Goal: Check status: Check status

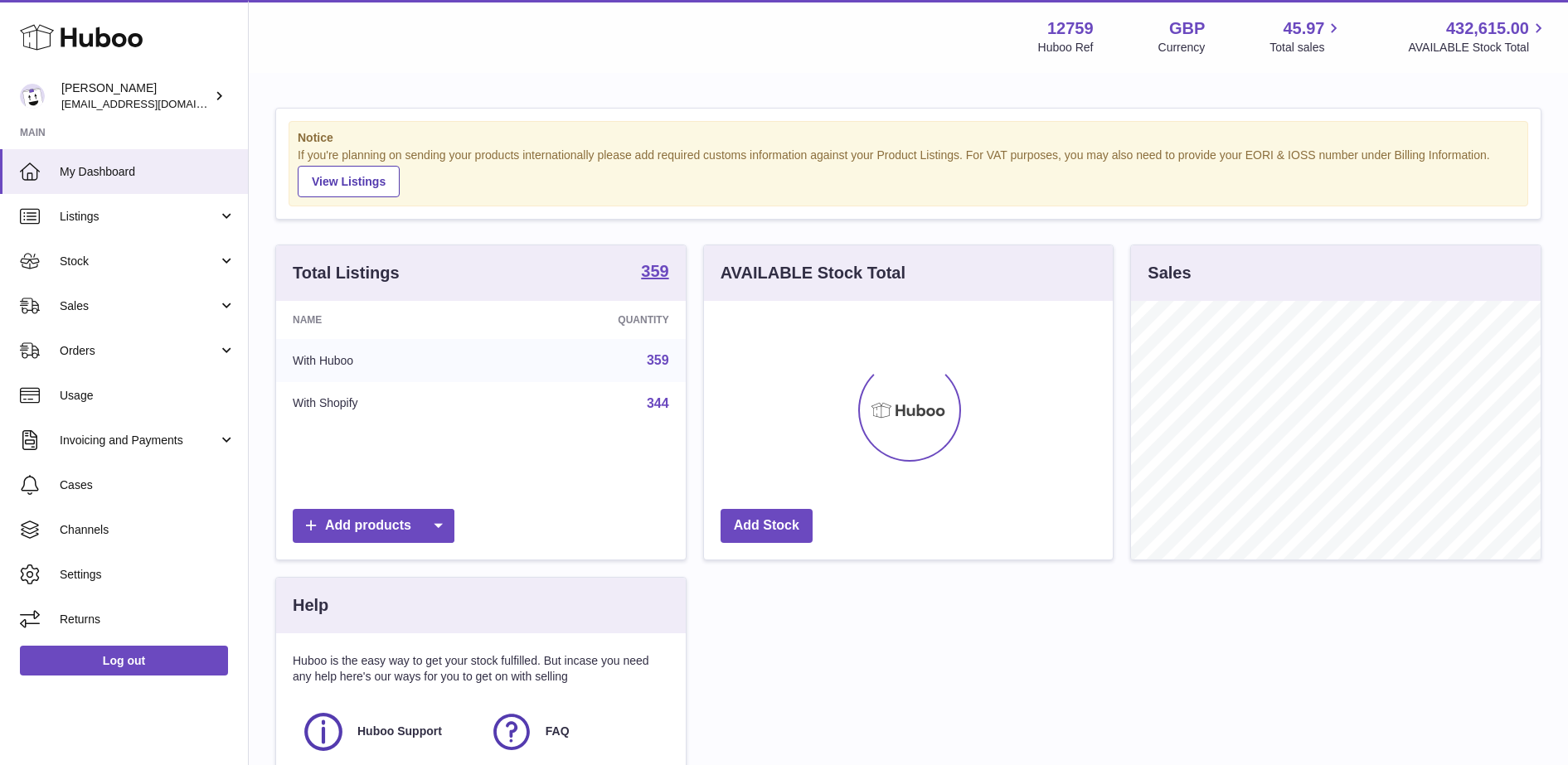
scroll to position [259, 409]
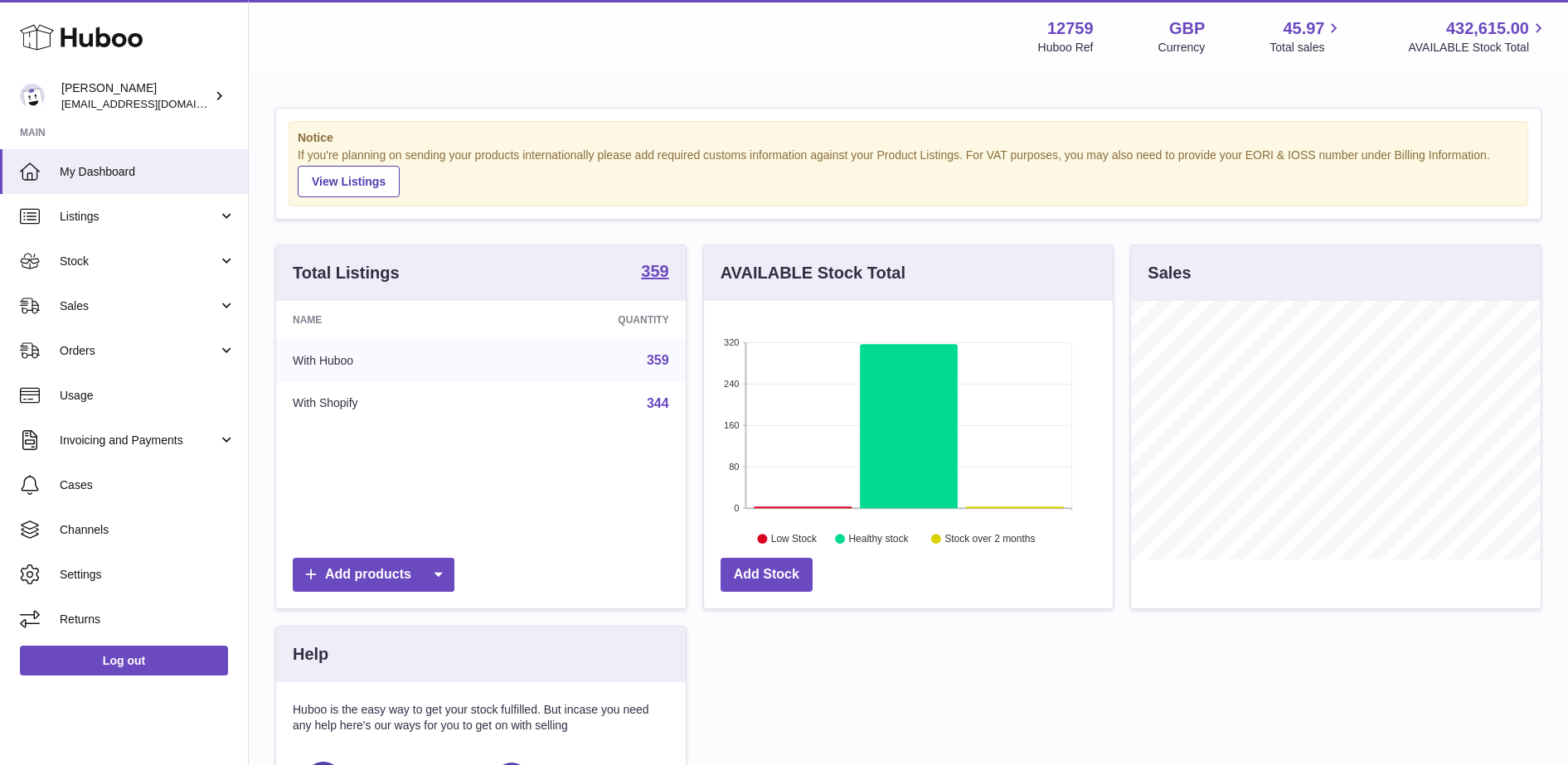
scroll to position [259, 409]
click at [157, 306] on span "Sales" at bounding box center [138, 306] width 158 height 15
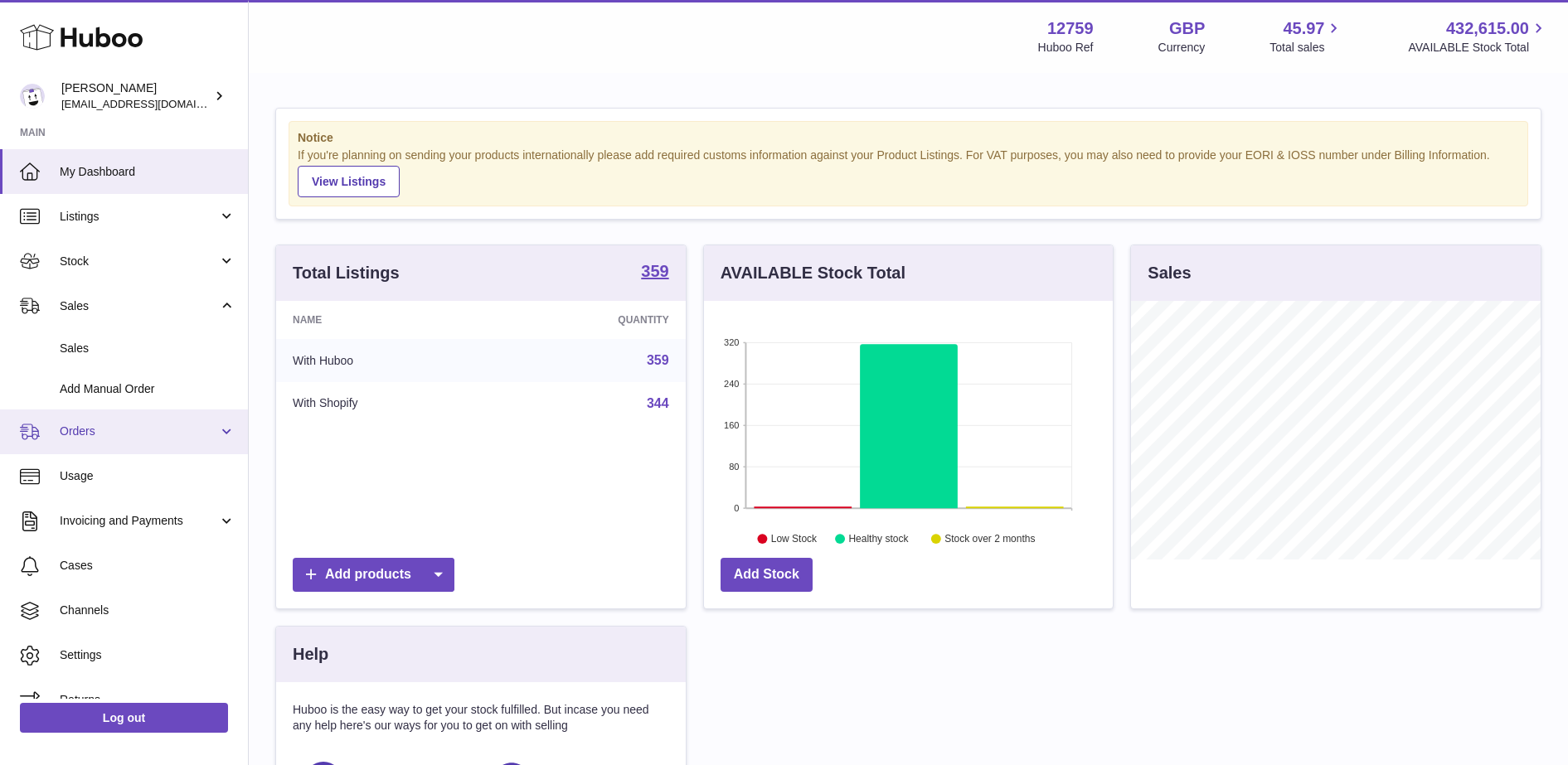
click at [128, 430] on span "Orders" at bounding box center [138, 432] width 158 height 15
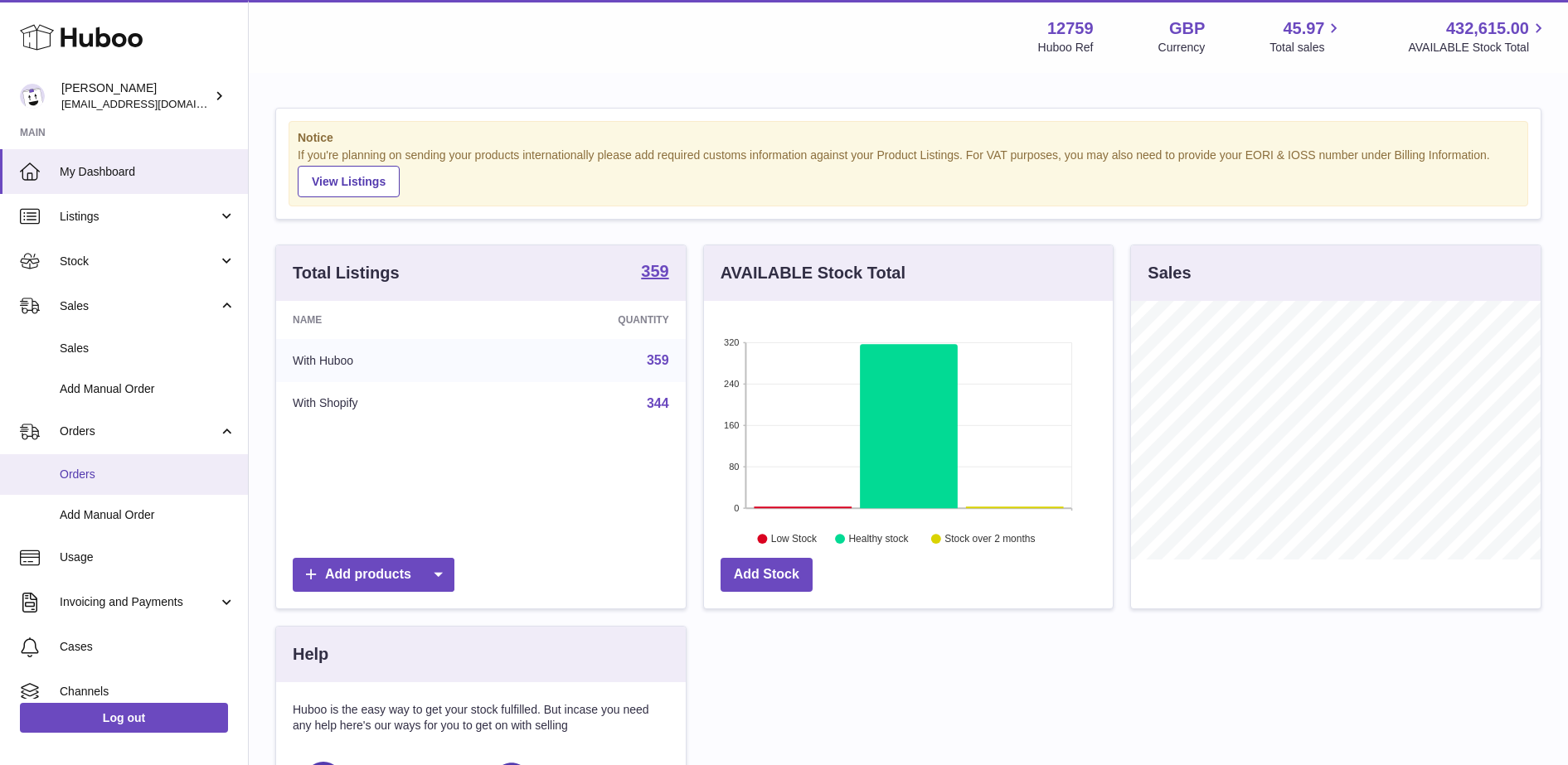
click at [130, 472] on span "Orders" at bounding box center [147, 475] width 176 height 15
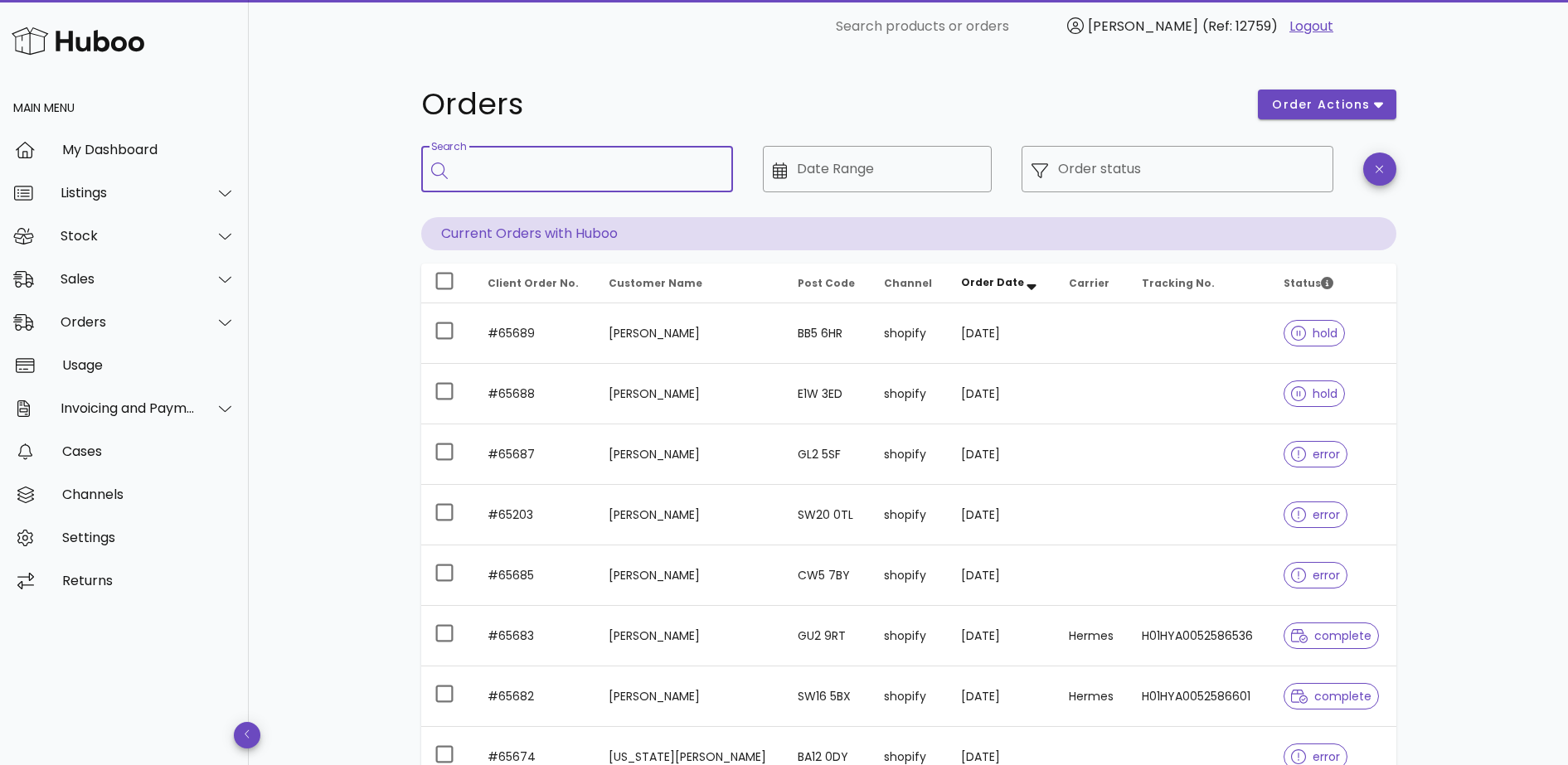
click at [513, 181] on input "Search" at bounding box center [589, 169] width 262 height 27
type input "*****"
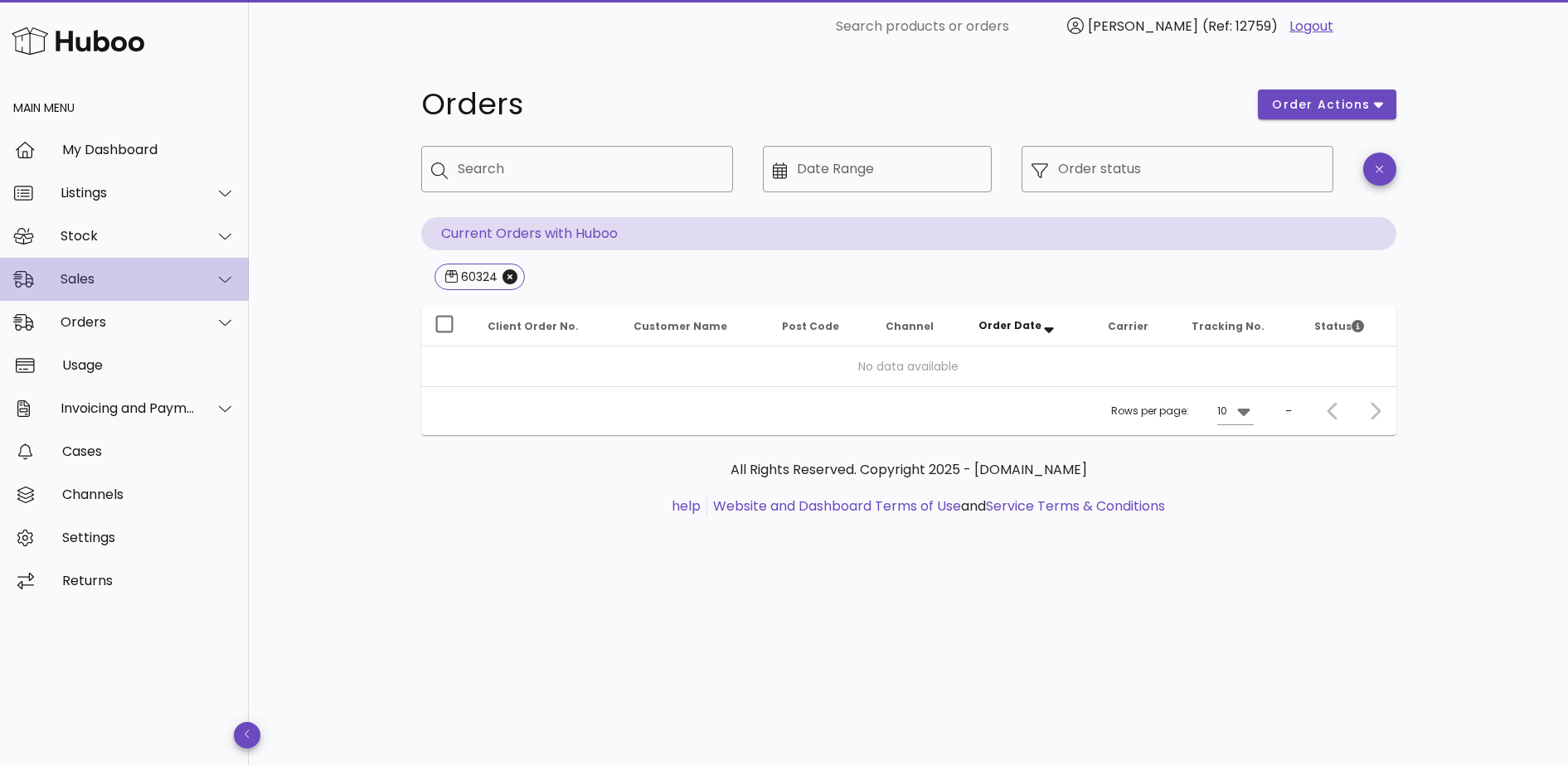
click at [110, 297] on div "Sales" at bounding box center [124, 279] width 249 height 43
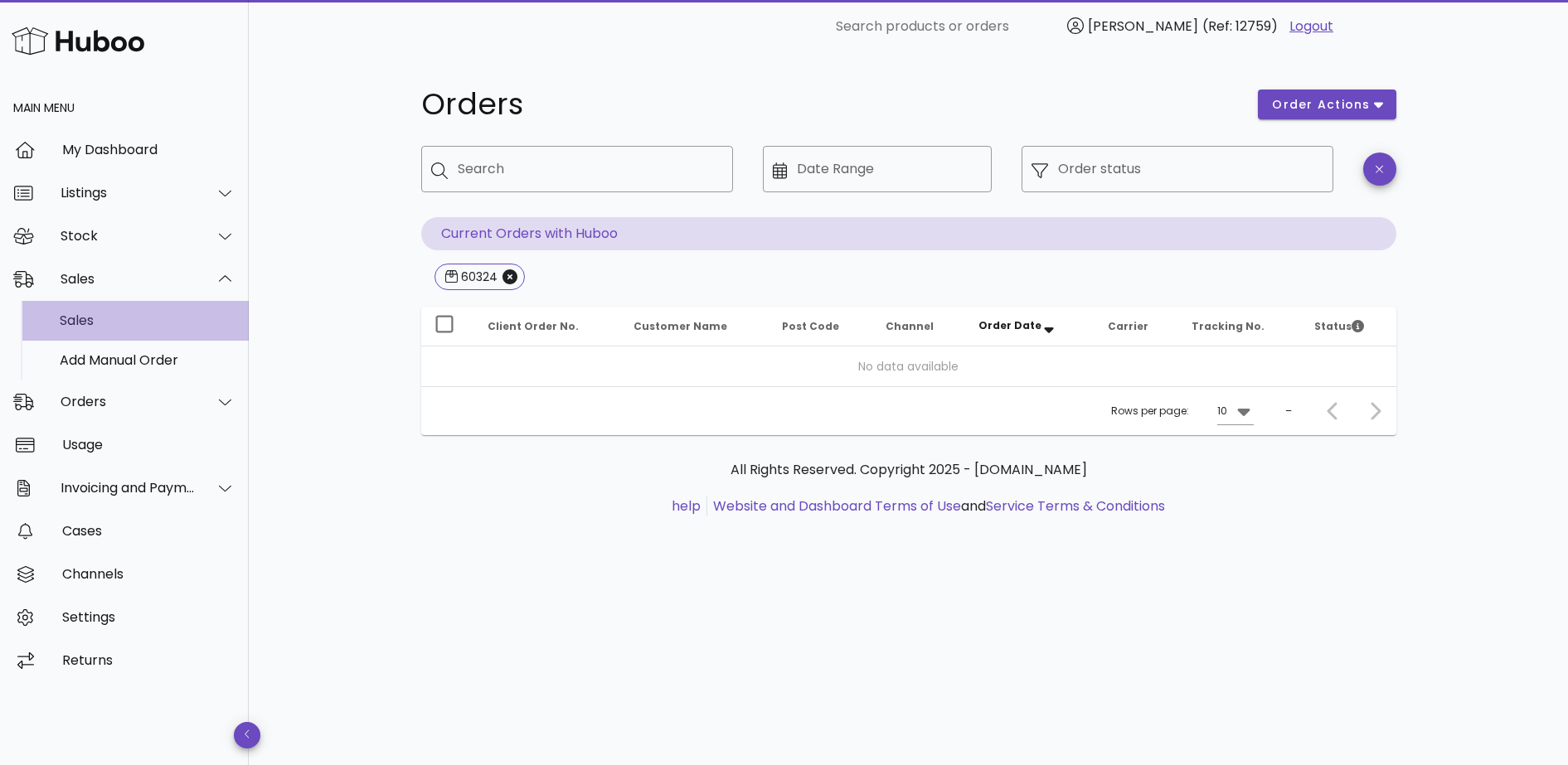
click at [118, 321] on div "Sales" at bounding box center [147, 321] width 176 height 15
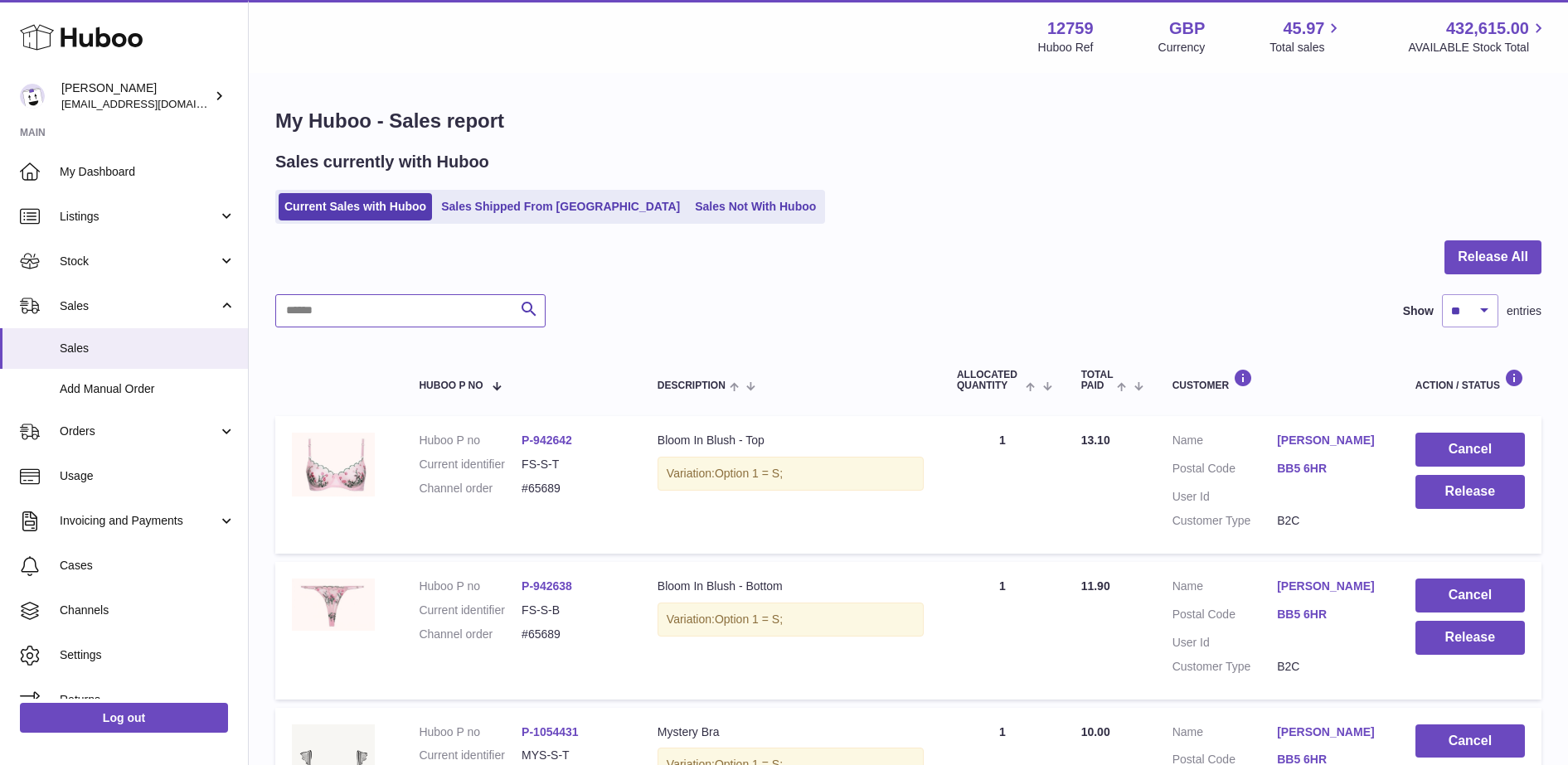
click at [349, 306] on input "text" at bounding box center [411, 310] width 270 height 34
click at [496, 206] on link "Sales Shipped From Huboo" at bounding box center [561, 207] width 251 height 28
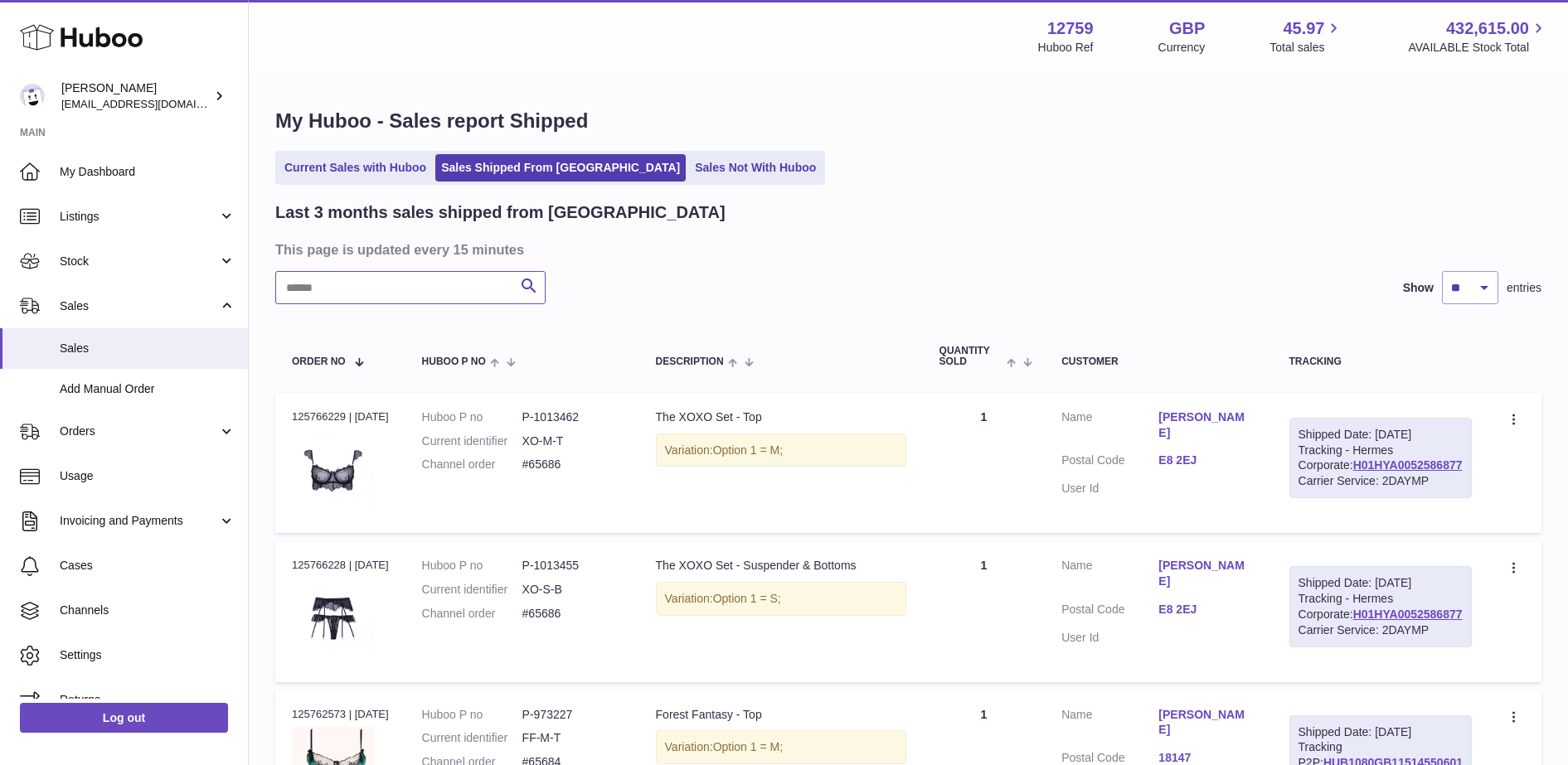
click at [400, 287] on input "text" at bounding box center [411, 287] width 270 height 34
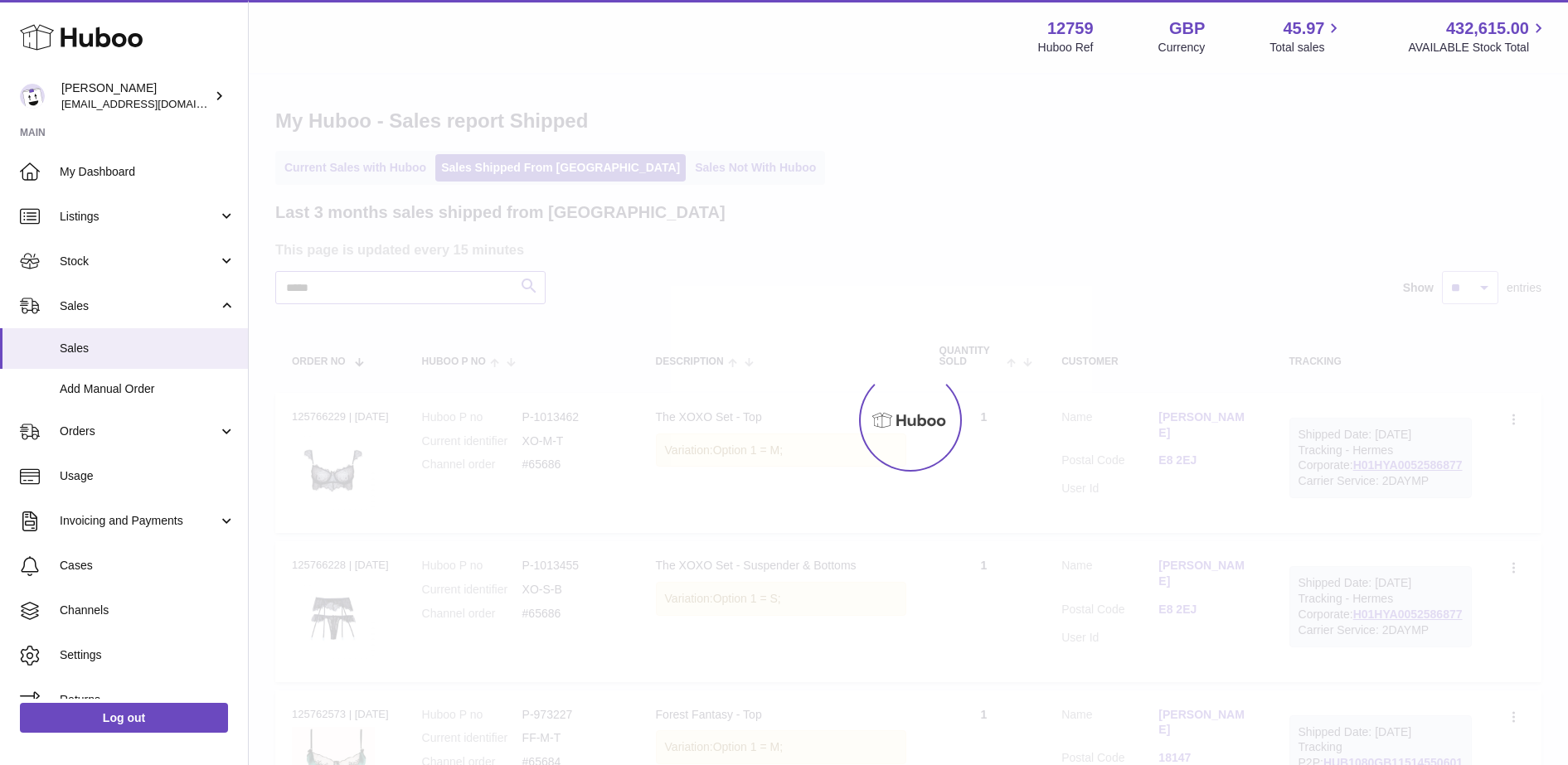
type input "*****"
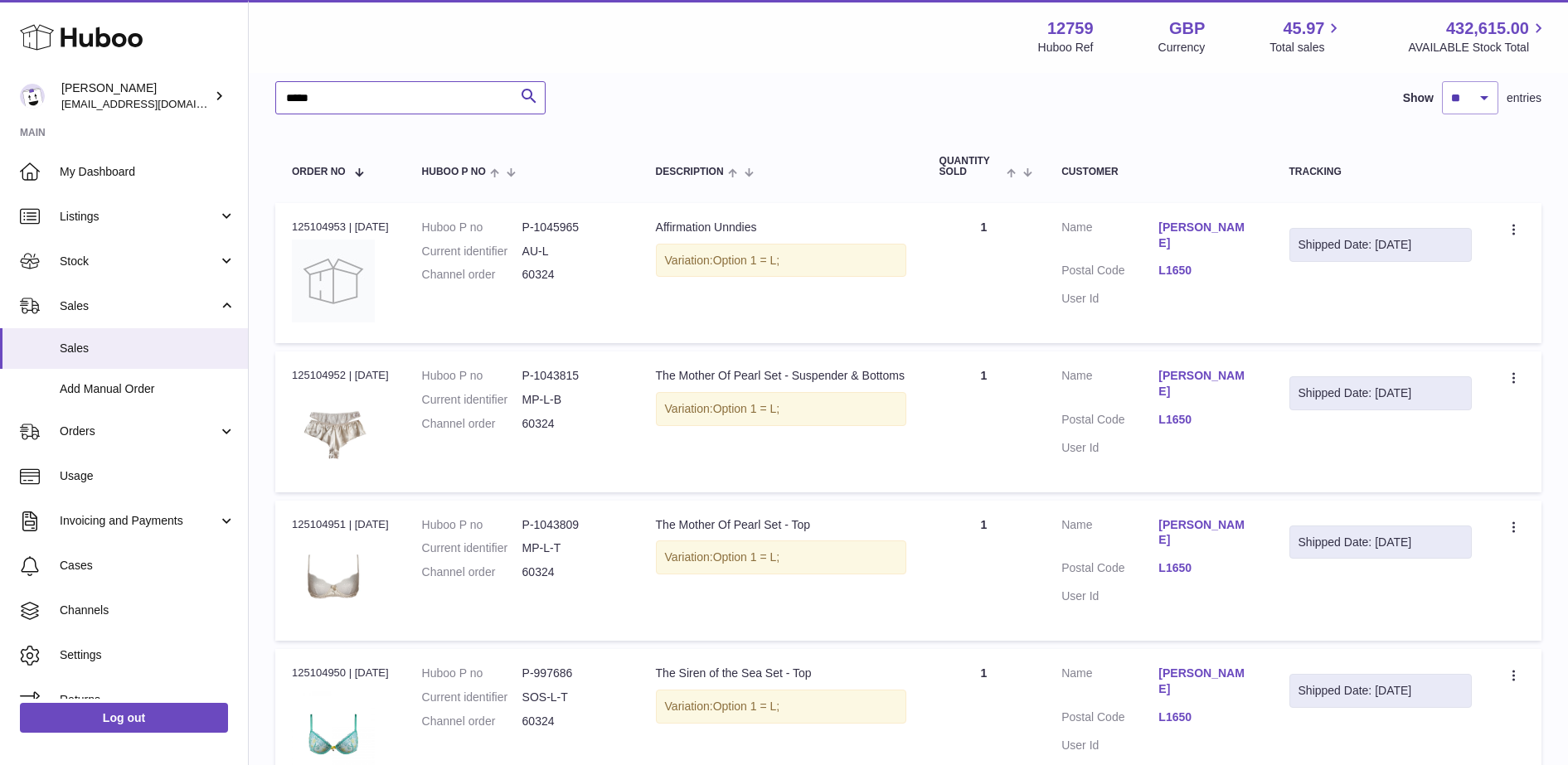
scroll to position [164, 0]
